Goal: Transaction & Acquisition: Download file/media

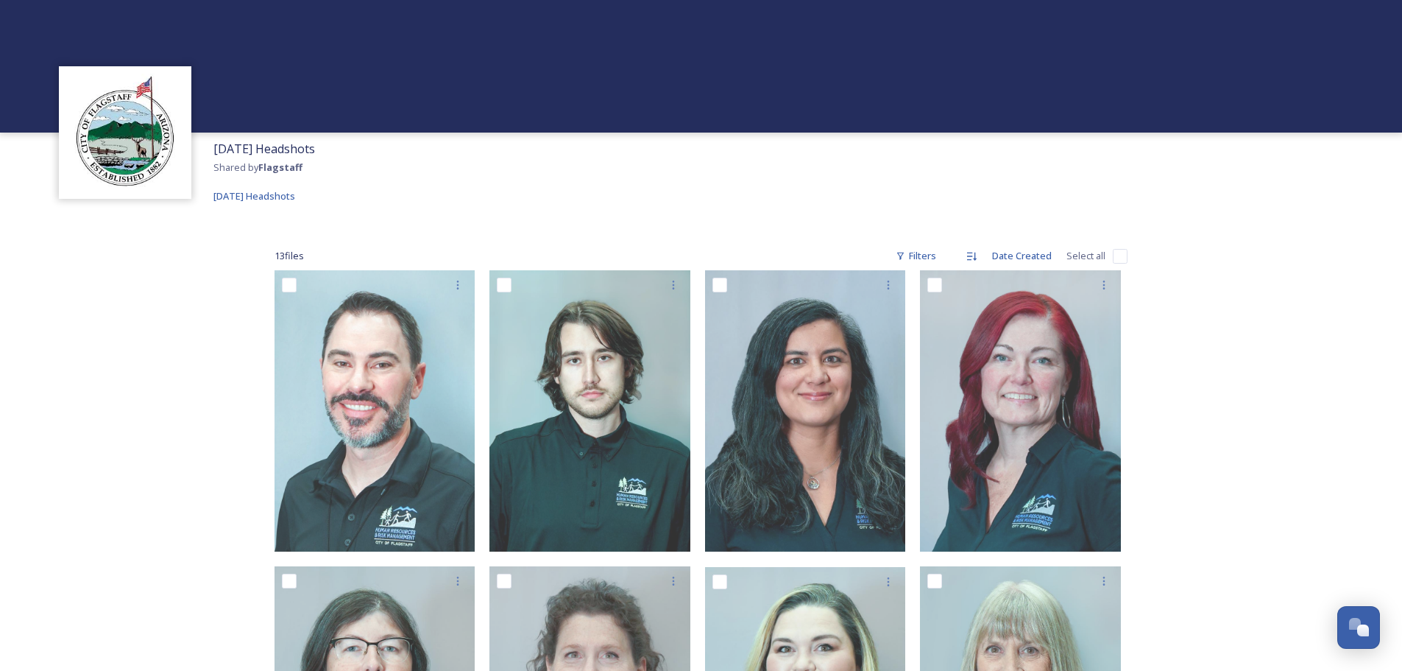
click at [1110, 256] on div "13 file s Filters Date Created Select all" at bounding box center [701, 255] width 853 height 29
click at [1120, 255] on input "checkbox" at bounding box center [1120, 256] width 15 height 15
checkbox input "true"
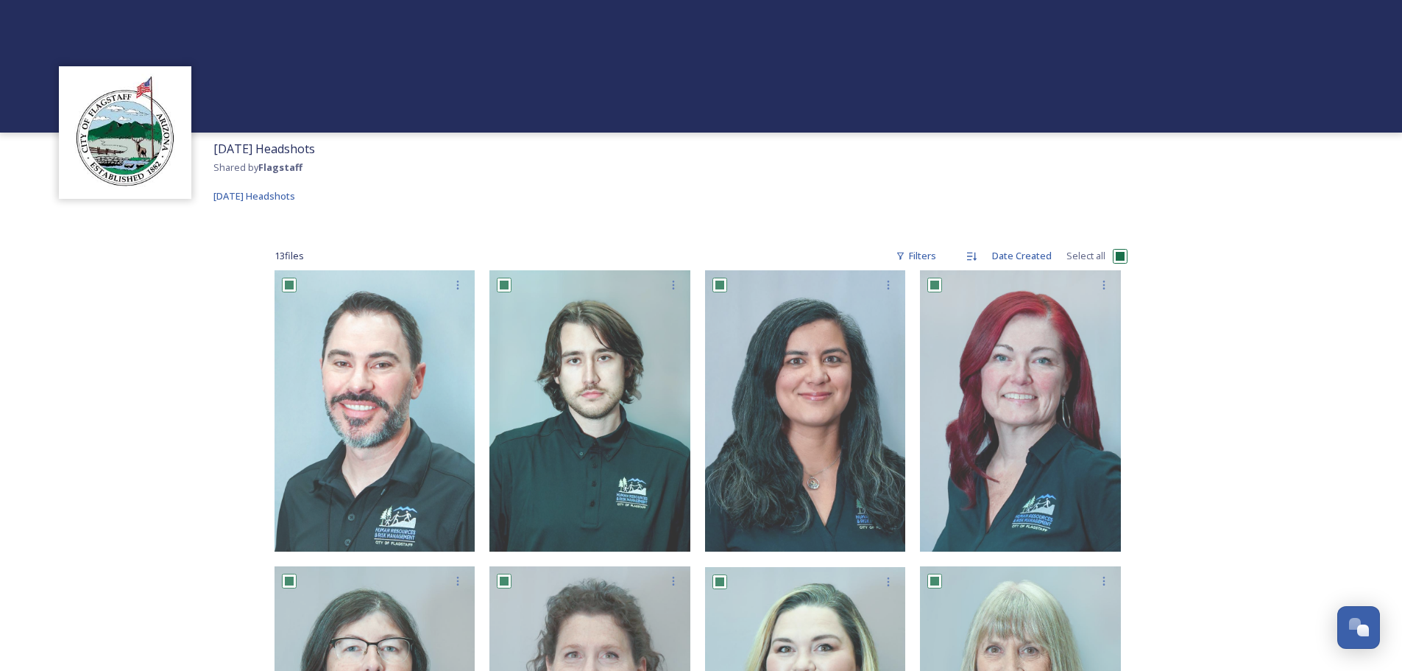
checkbox input "true"
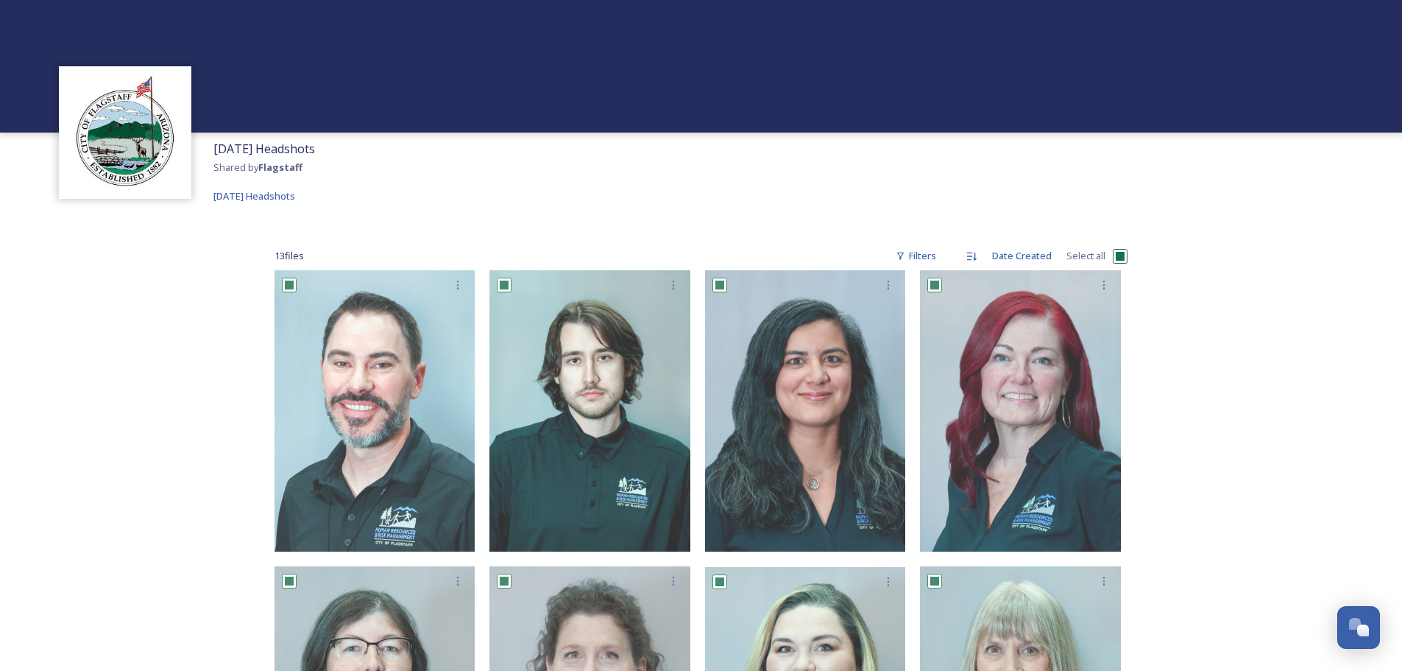
checkbox input "true"
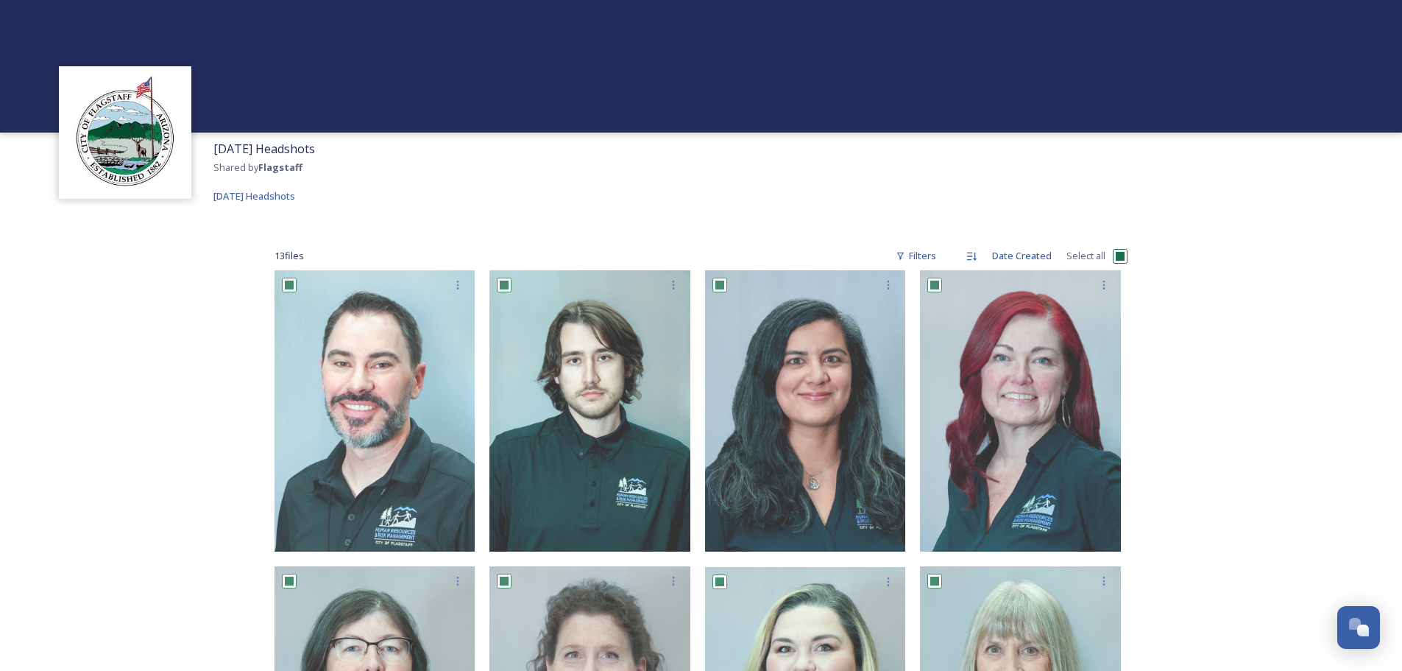
checkbox input "true"
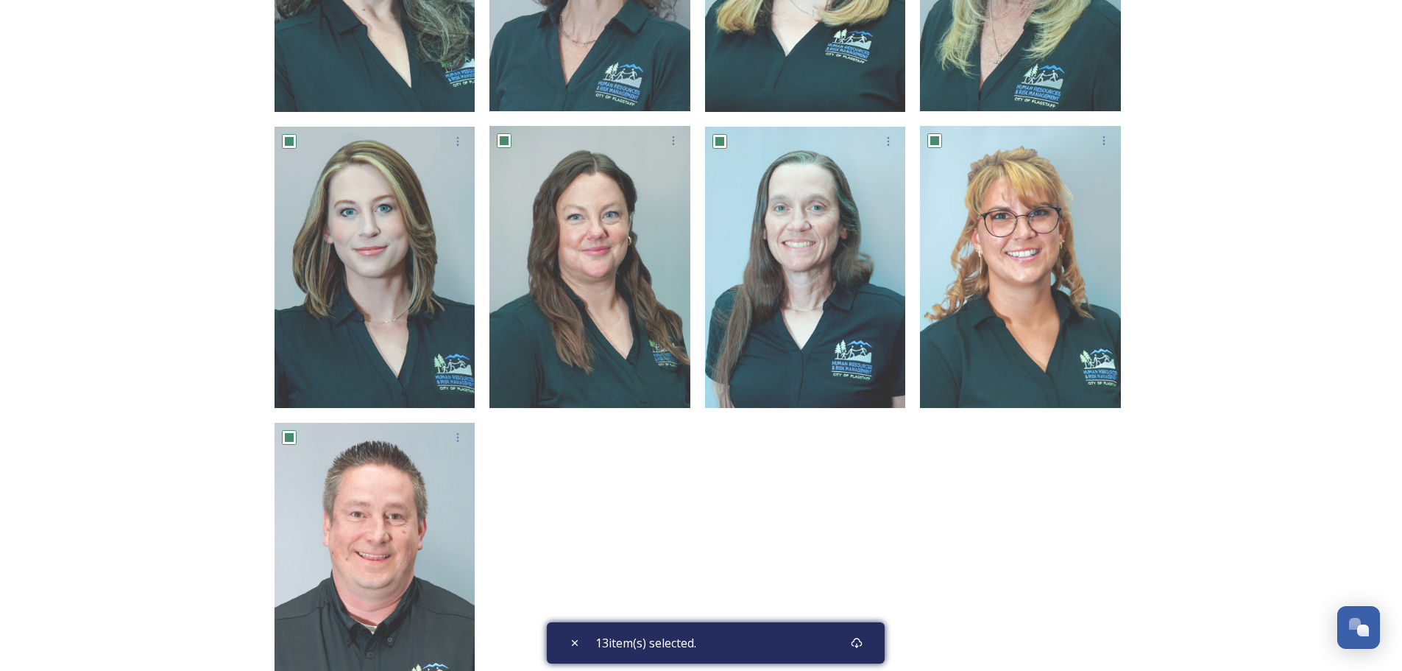
scroll to position [871, 0]
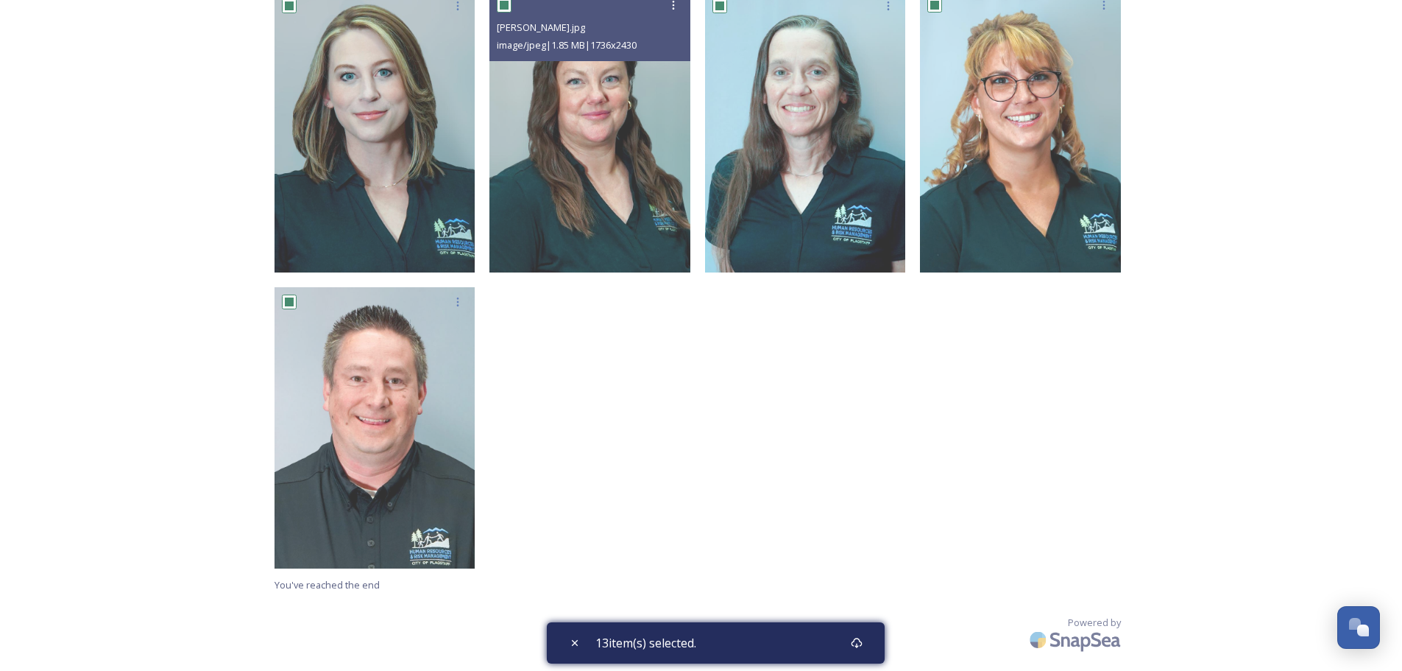
drag, startPoint x: 571, startPoint y: 238, endPoint x: 944, endPoint y: 448, distance: 428.1
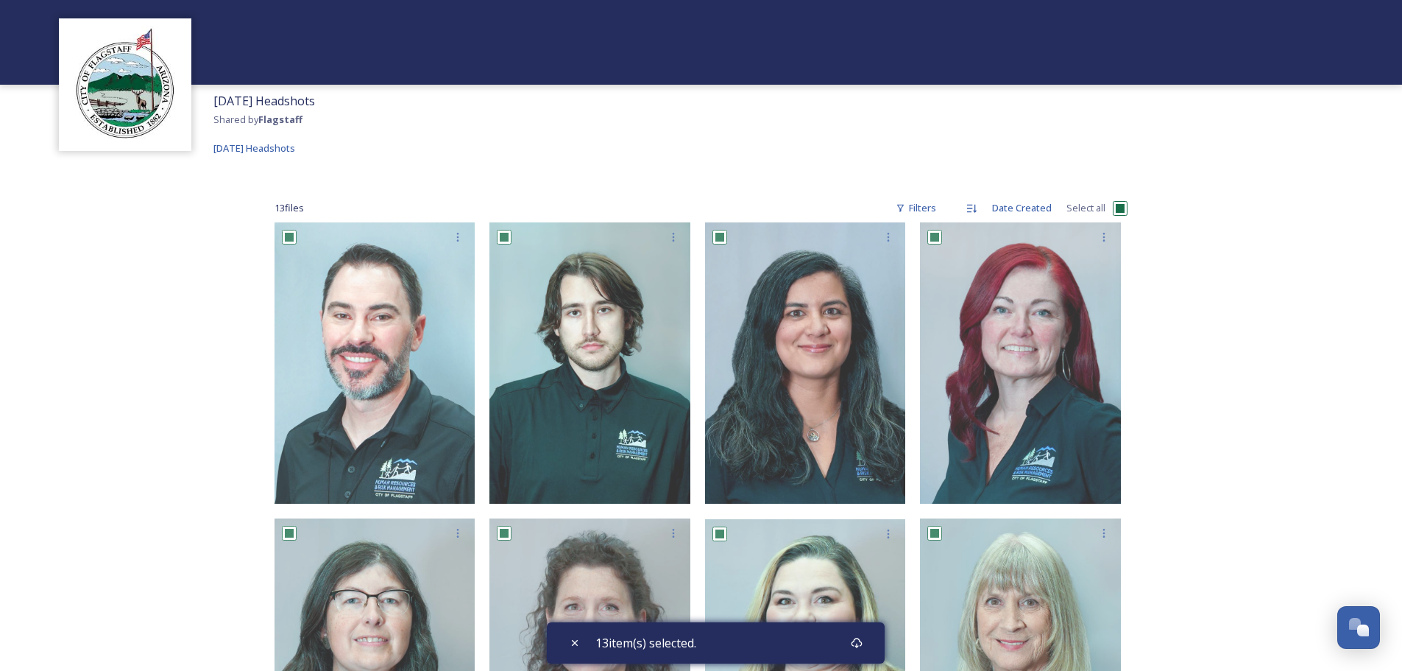
scroll to position [74, 0]
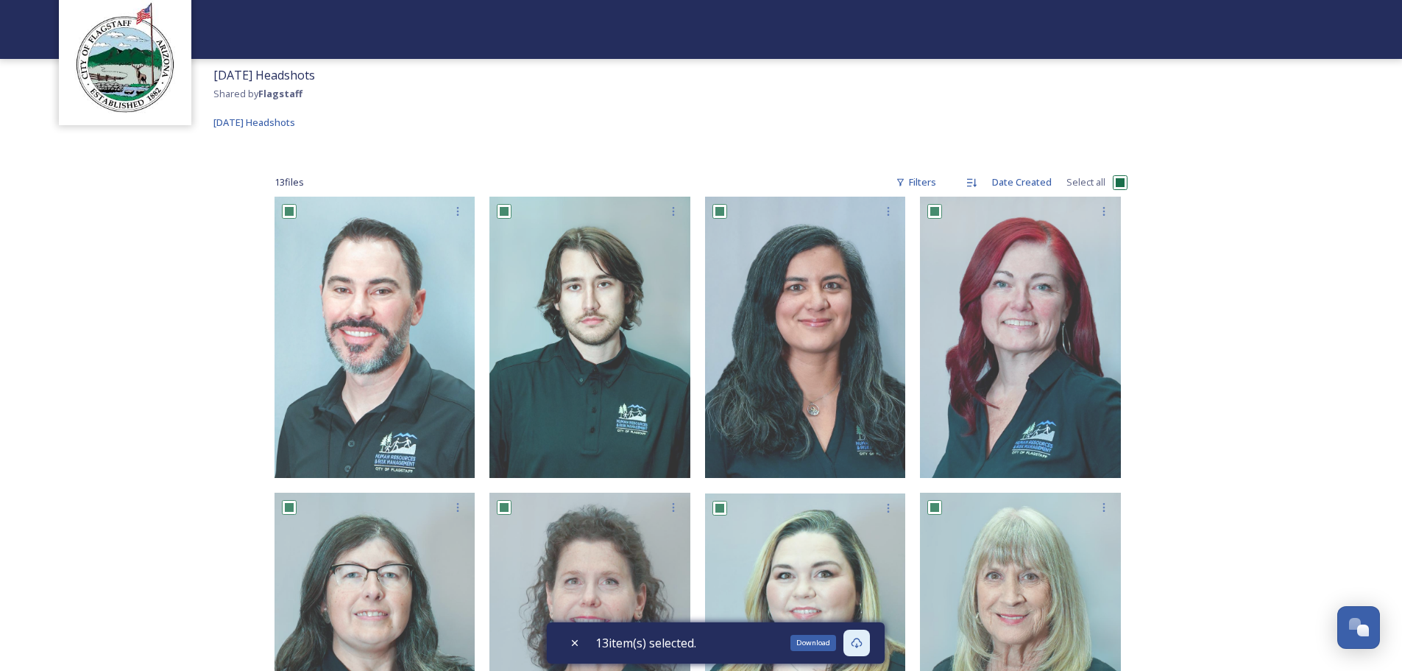
click at [869, 642] on div "Download" at bounding box center [857, 642] width 26 height 26
click at [862, 642] on icon at bounding box center [856, 642] width 11 height 10
